Goal: Task Accomplishment & Management: Manage account settings

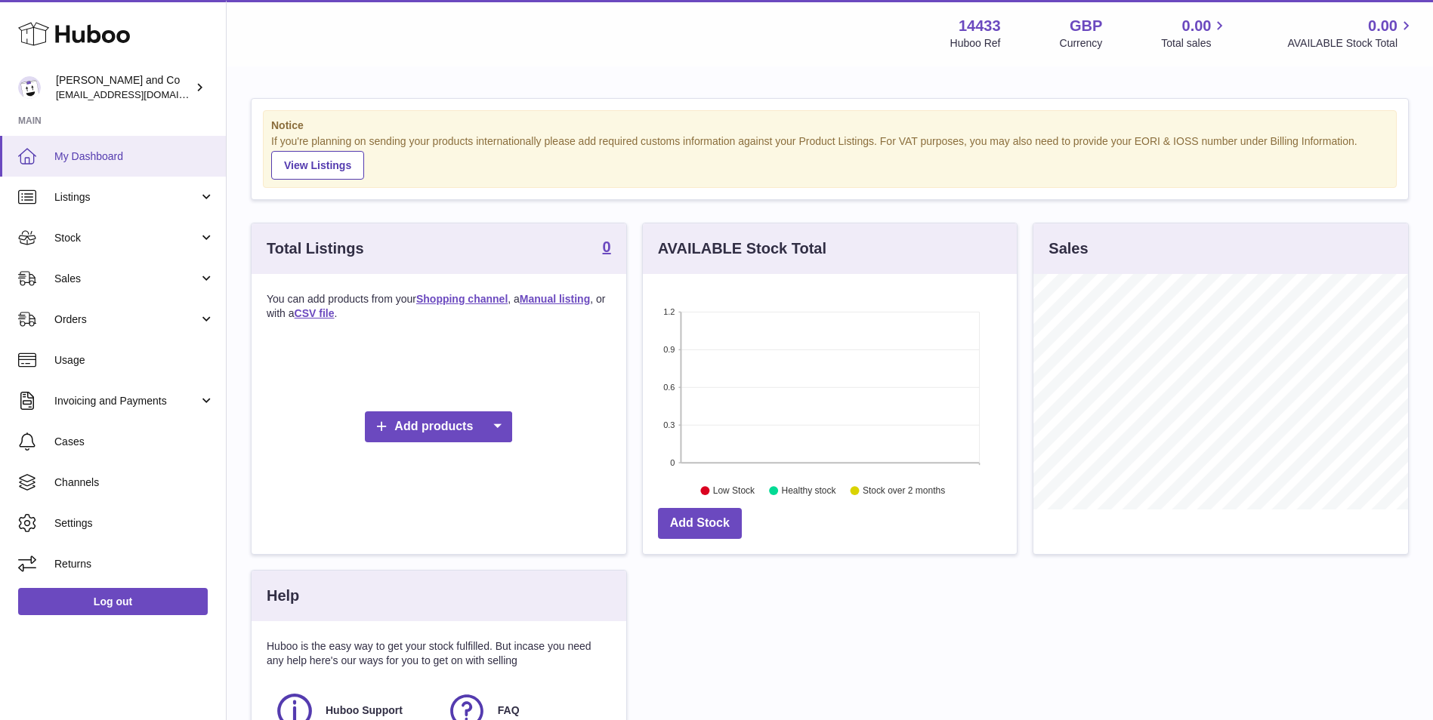
scroll to position [236, 374]
click at [88, 483] on span "Channels" at bounding box center [134, 483] width 160 height 14
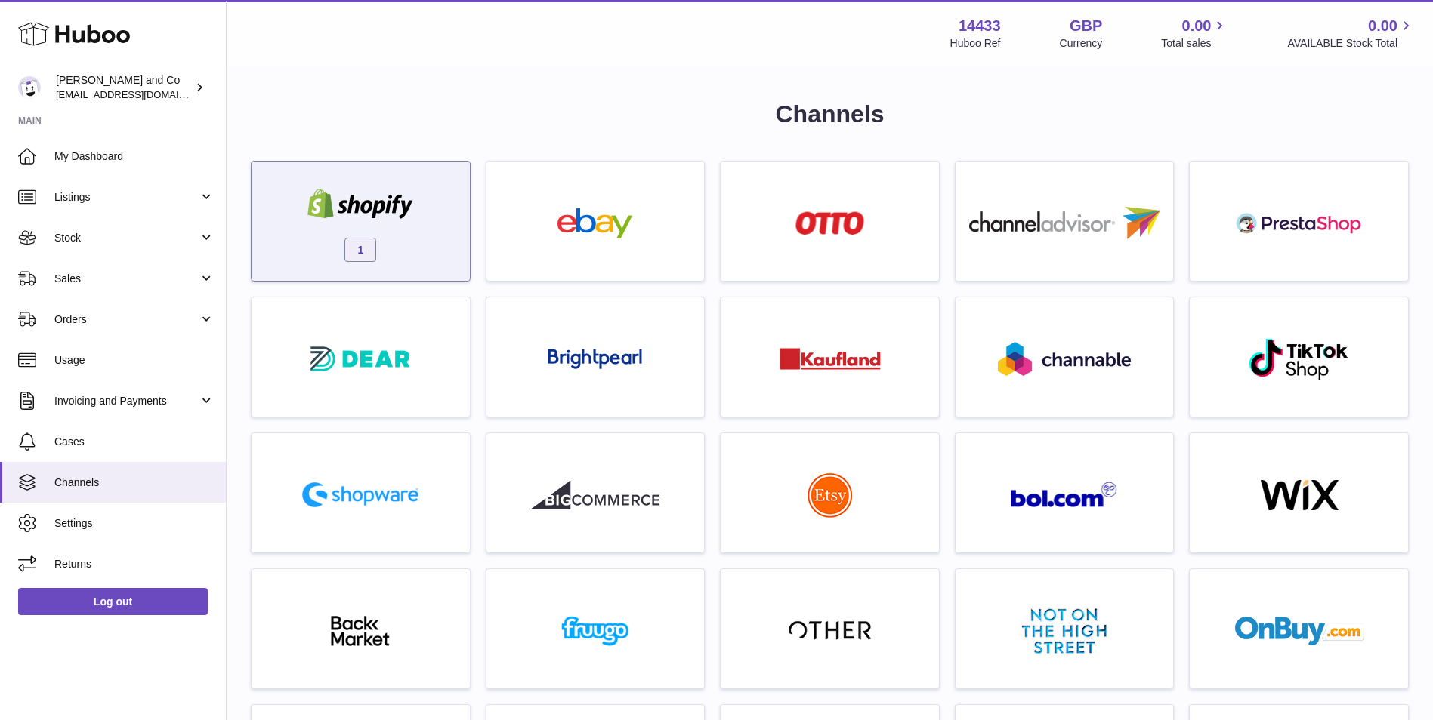
click at [340, 196] on img at bounding box center [360, 204] width 128 height 30
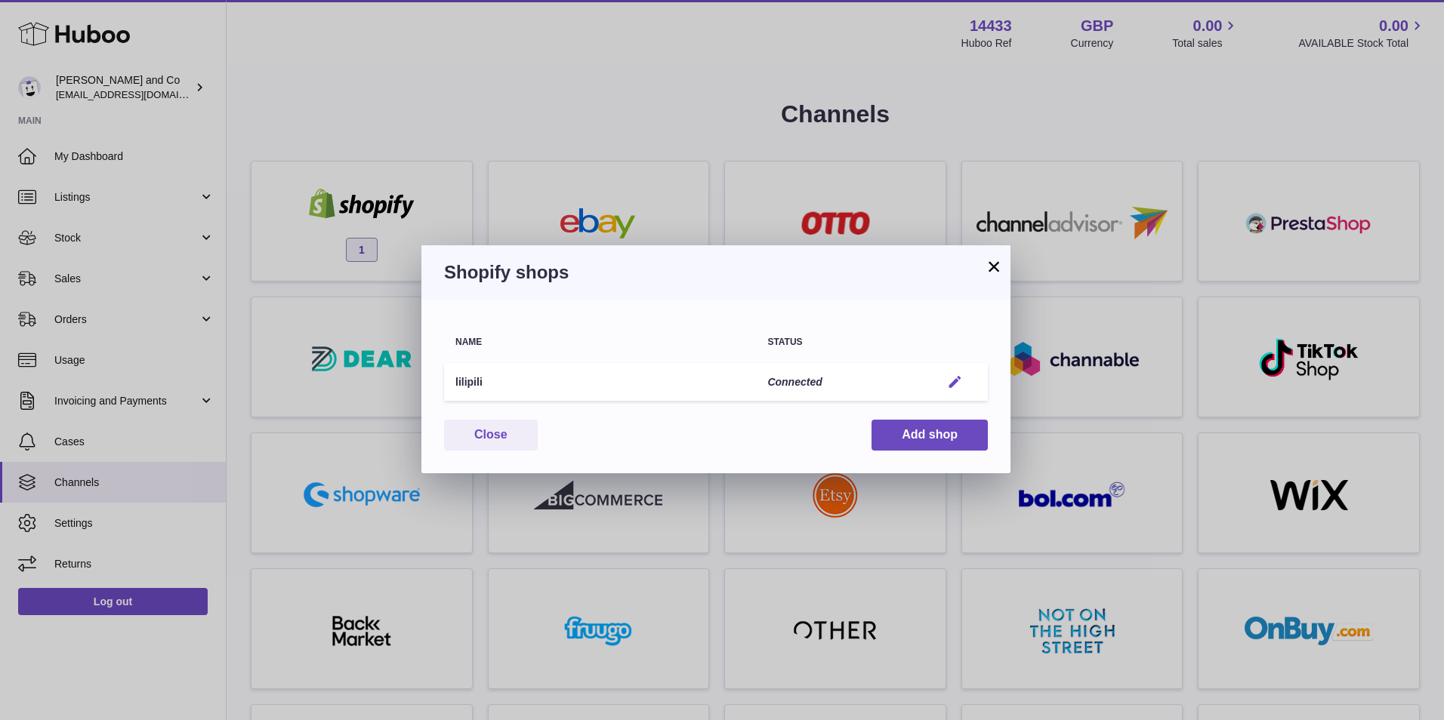
click at [945, 381] on button "Edit" at bounding box center [955, 383] width 28 height 16
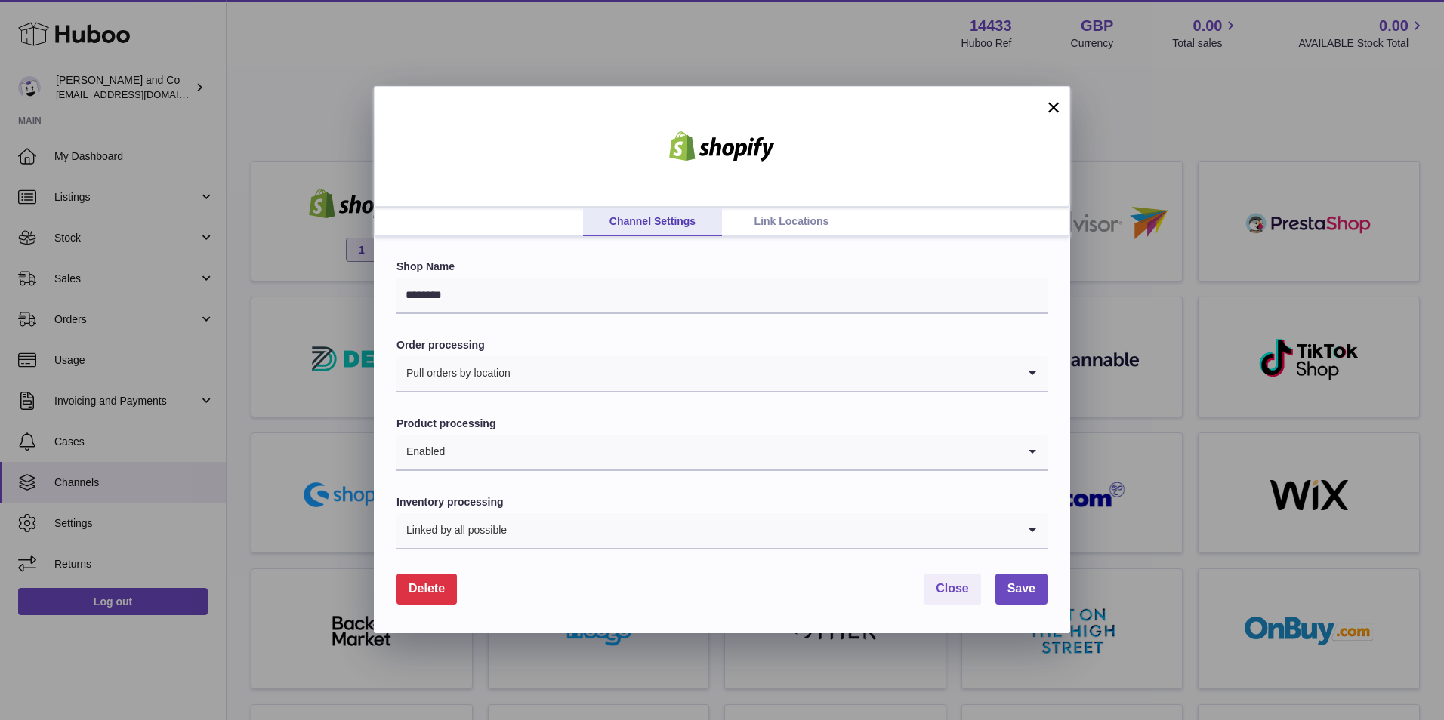
click at [831, 214] on link "Link Locations" at bounding box center [791, 222] width 139 height 29
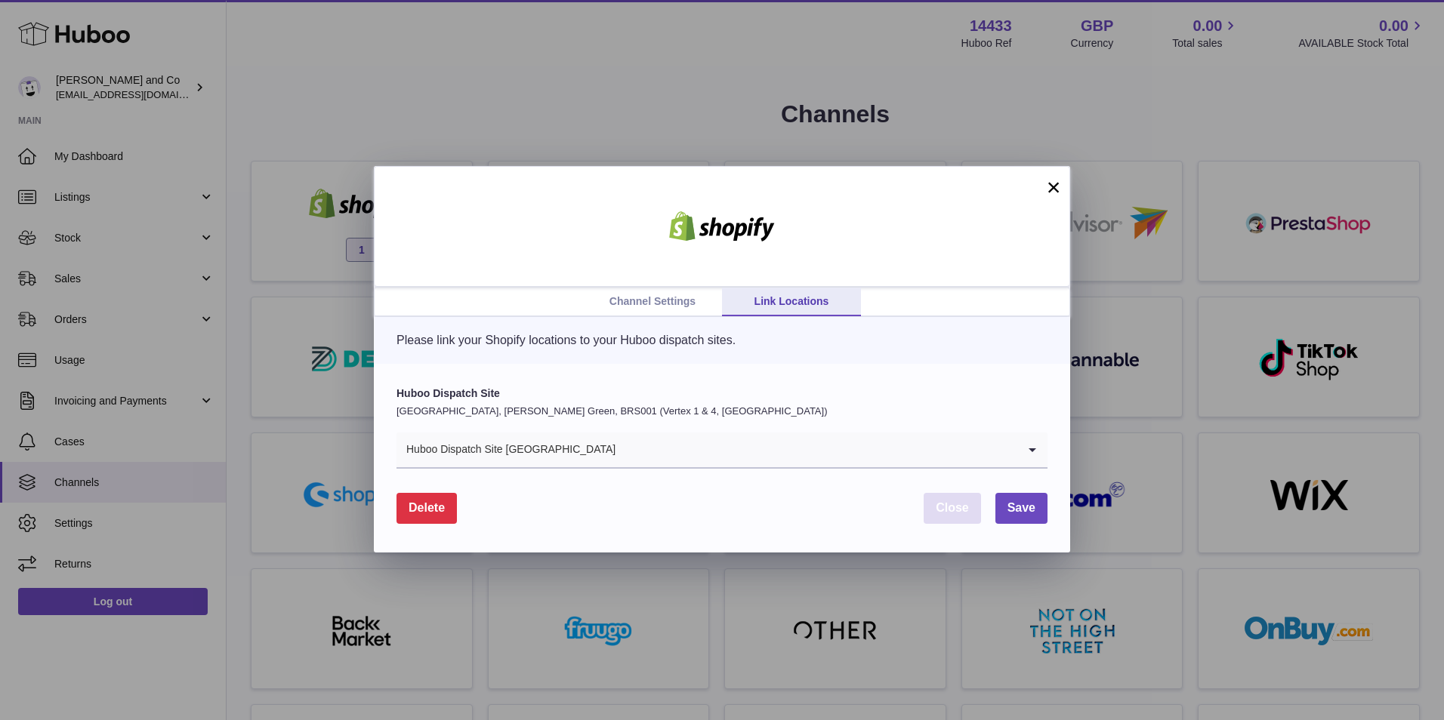
click at [942, 501] on span "Close" at bounding box center [952, 507] width 33 height 13
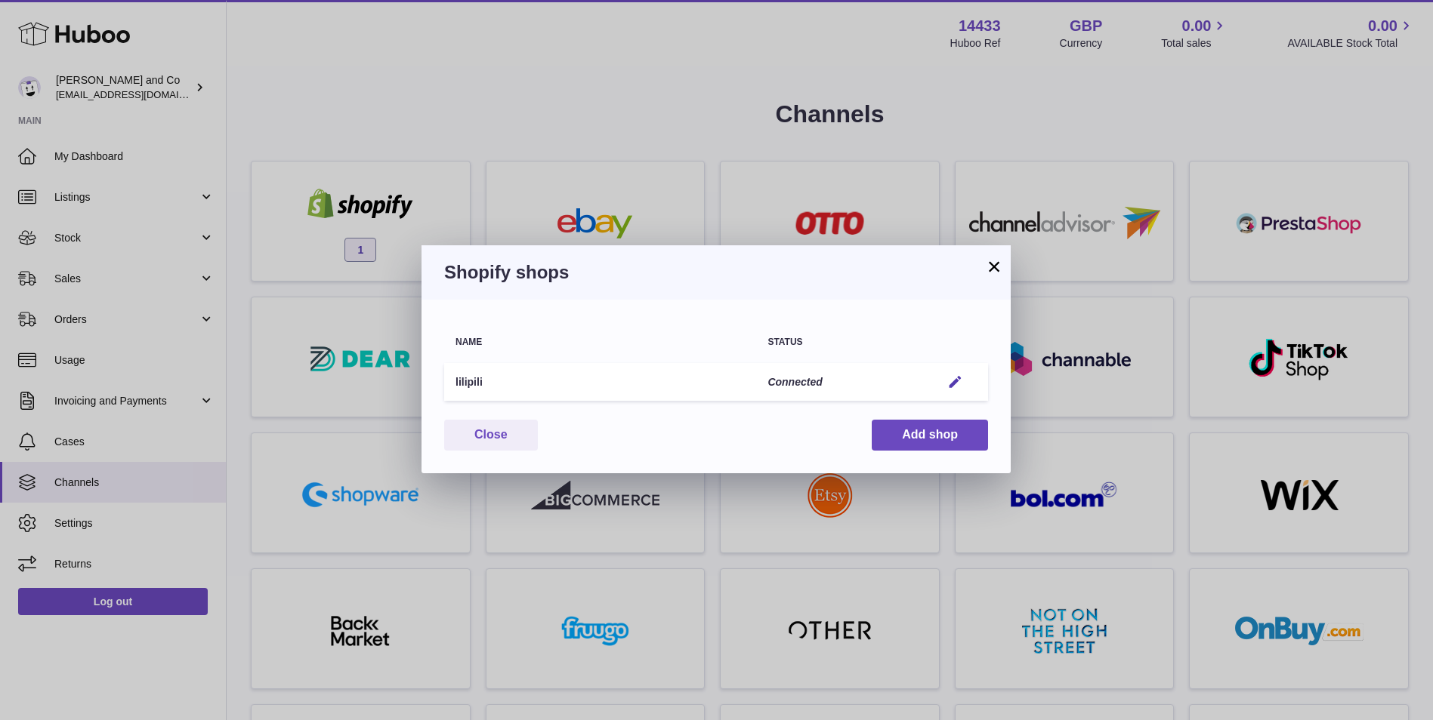
click at [999, 258] on button "×" at bounding box center [994, 267] width 18 height 18
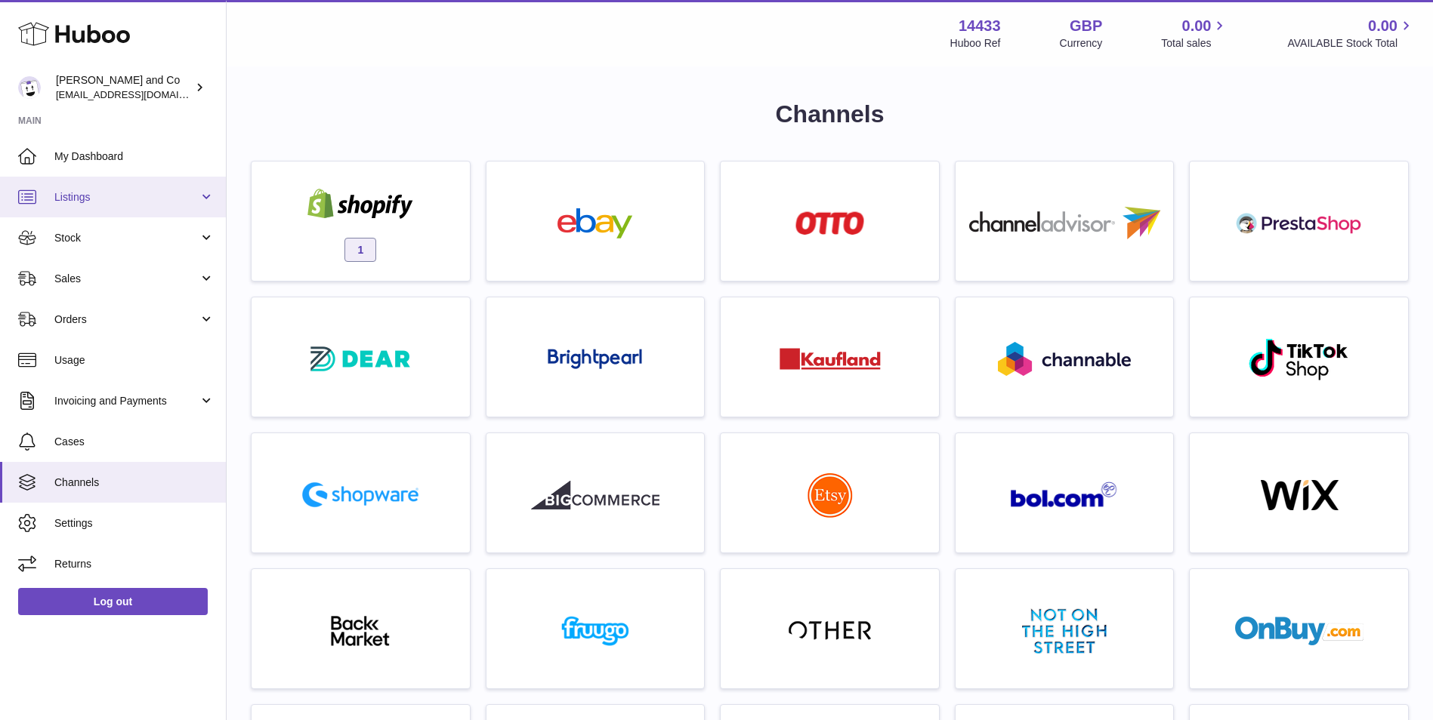
click at [133, 193] on span "Listings" at bounding box center [126, 197] width 144 height 14
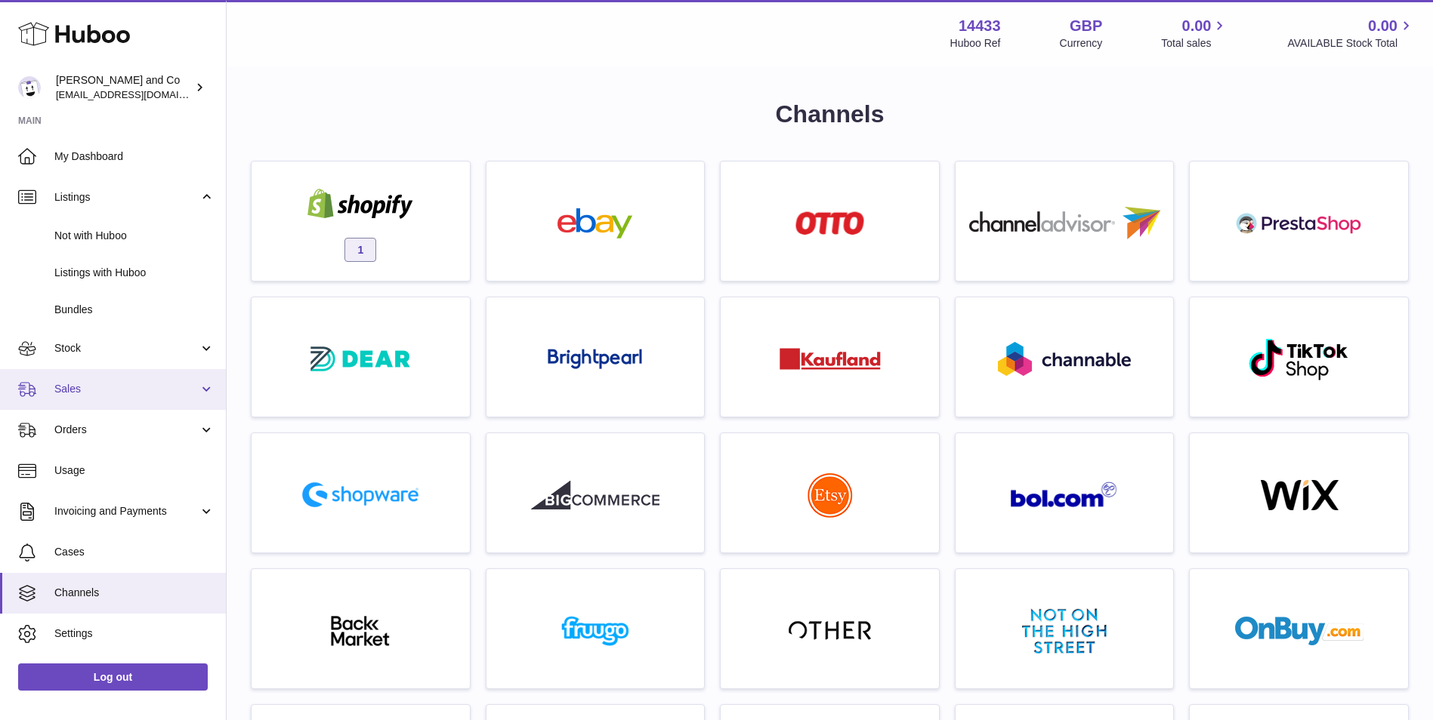
click at [111, 388] on span "Sales" at bounding box center [126, 389] width 144 height 14
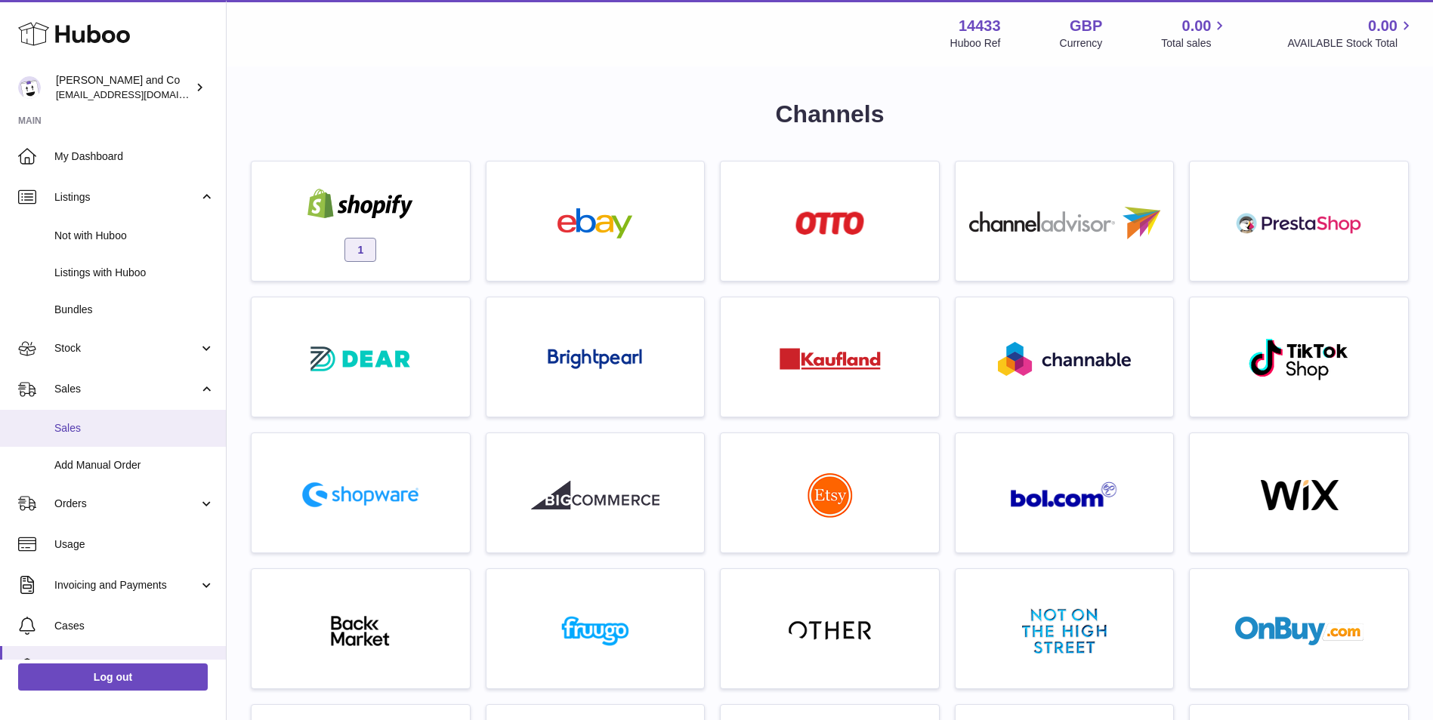
click at [113, 440] on link "Sales" at bounding box center [113, 428] width 226 height 37
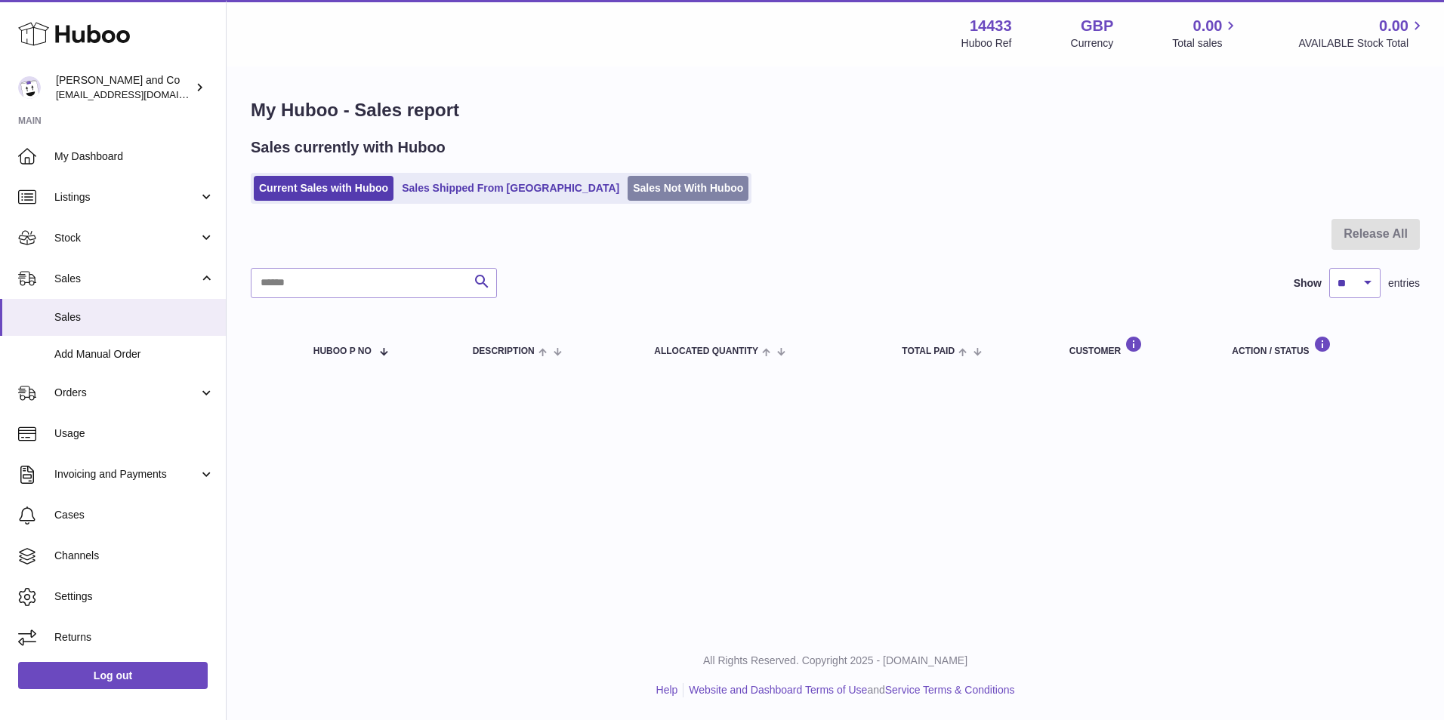
click at [628, 177] on link "Sales Not With Huboo" at bounding box center [688, 188] width 121 height 25
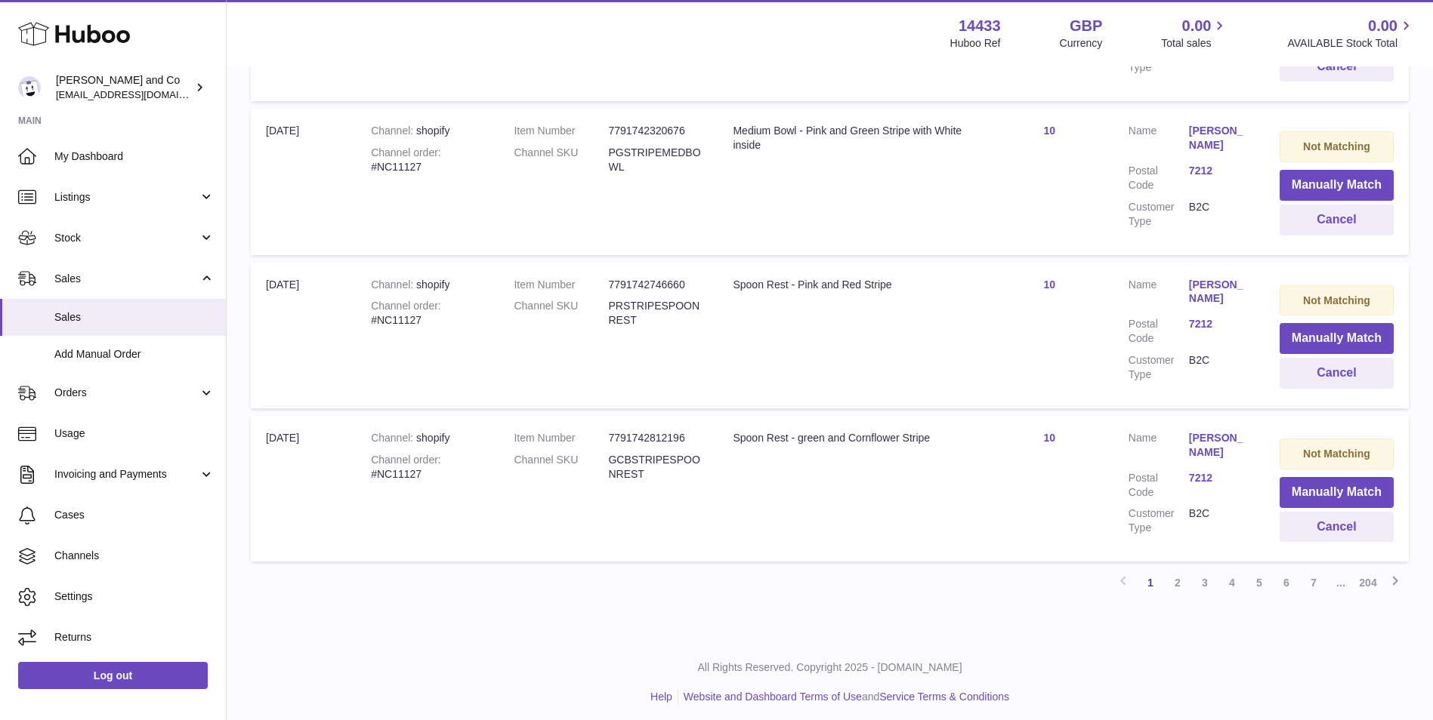
scroll to position [1376, 0]
